Goal: Find specific page/section: Find specific page/section

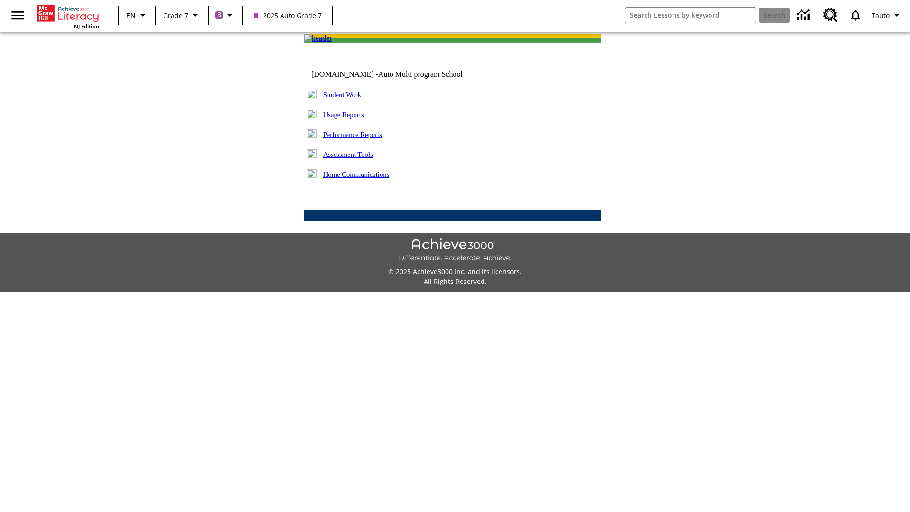
click at [348, 99] on link "Student Work" at bounding box center [342, 95] width 38 height 8
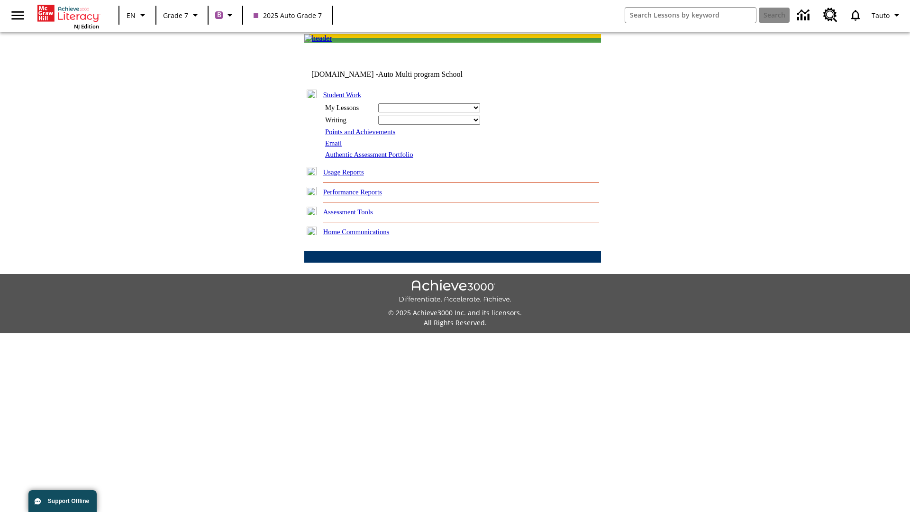
click at [334, 147] on link "Email" at bounding box center [333, 143] width 17 height 8
